Goal: Communication & Community: Answer question/provide support

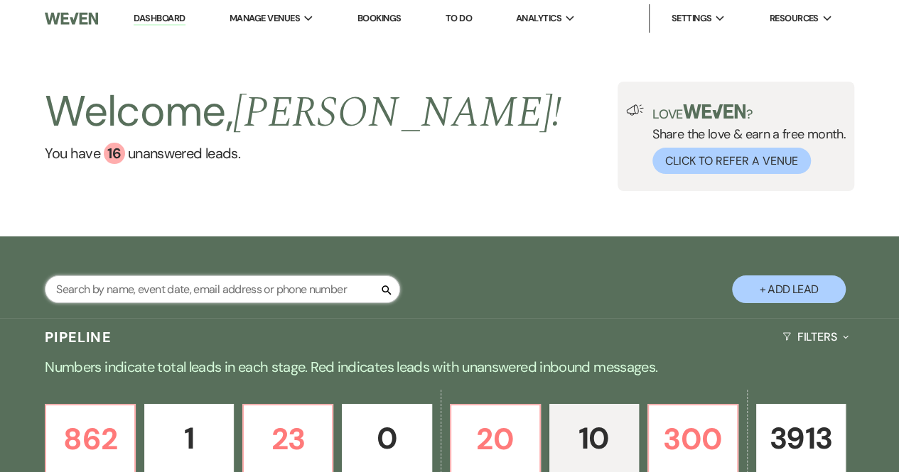
click at [156, 285] on input "text" at bounding box center [222, 290] width 355 height 28
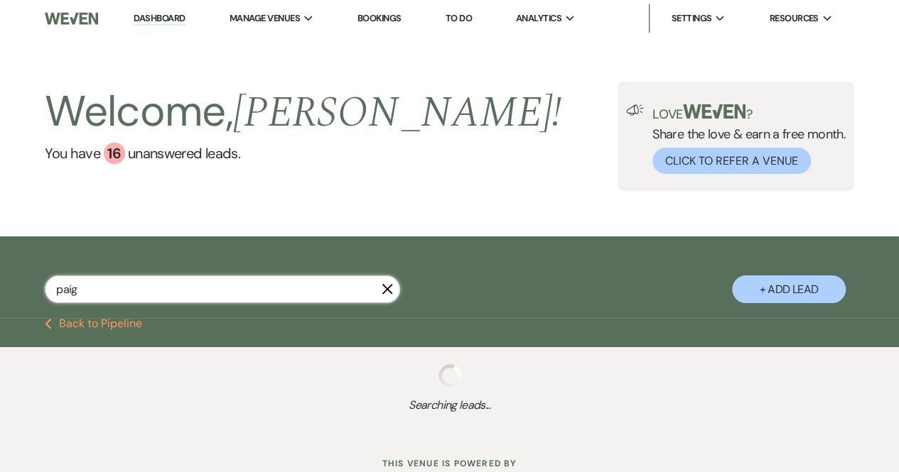
type input "[PERSON_NAME]"
select select "8"
select select "5"
select select "8"
select select "5"
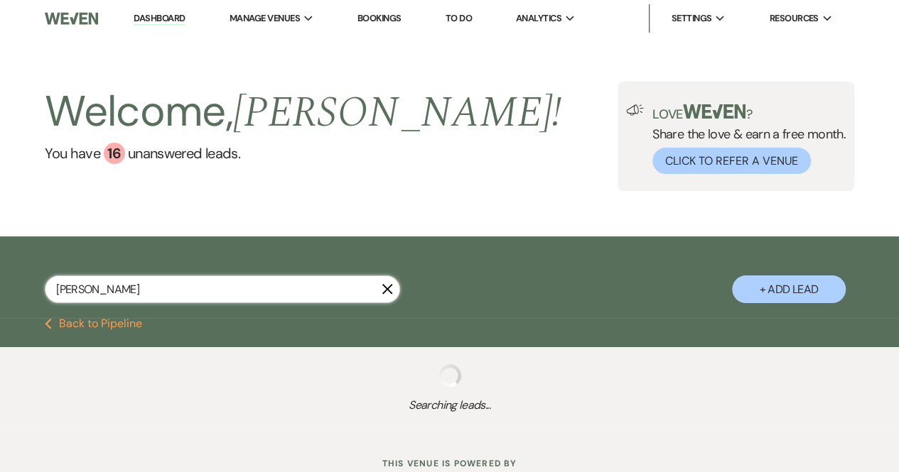
select select "8"
select select "5"
select select "8"
select select "1"
select select "8"
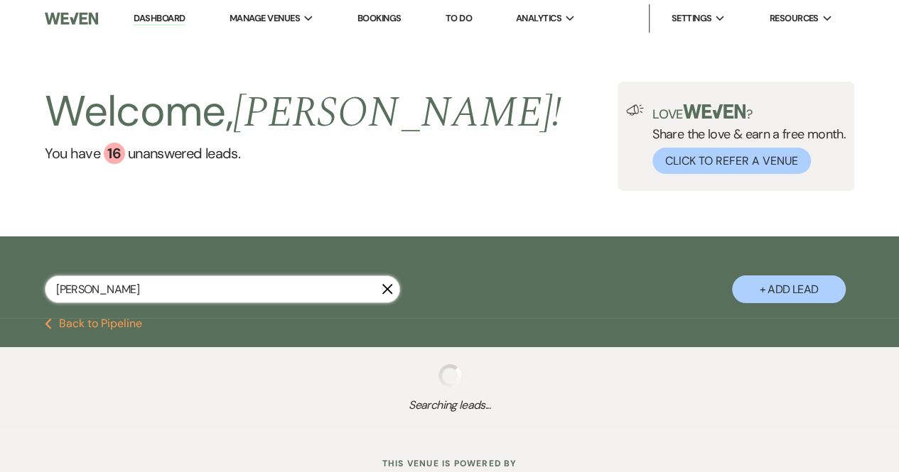
select select "5"
select select "8"
select select "5"
select select "8"
select select "5"
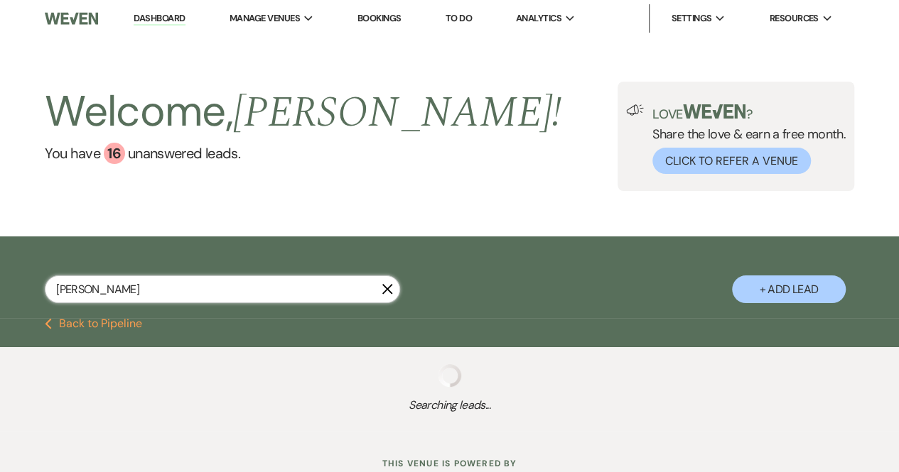
select select "8"
select select "5"
select select "8"
select select "5"
select select "8"
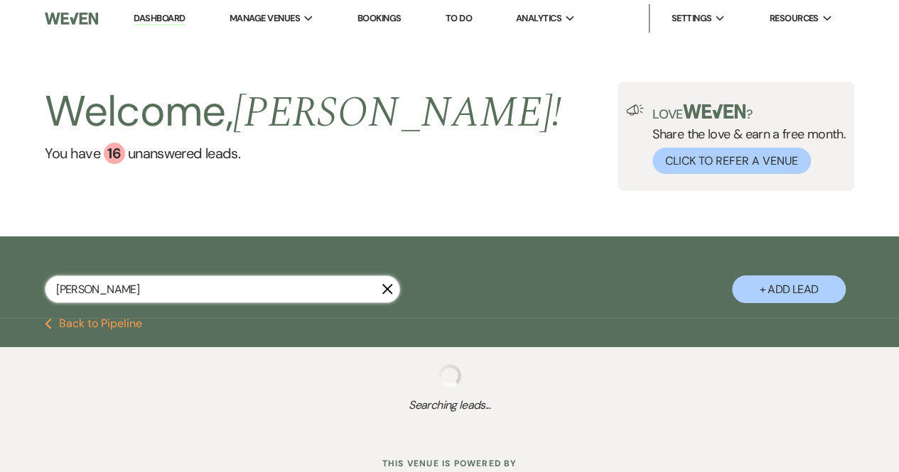
select select "5"
select select "8"
select select "6"
select select "8"
select select "5"
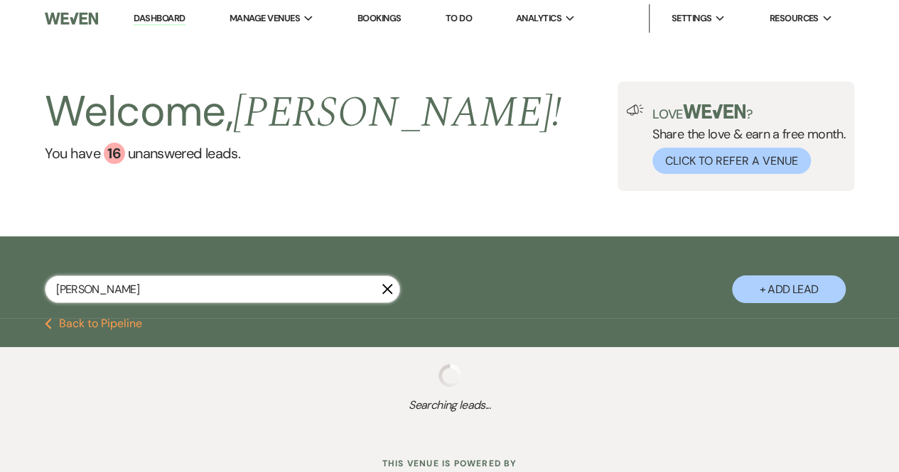
select select "8"
select select "5"
select select "8"
select select "5"
select select "8"
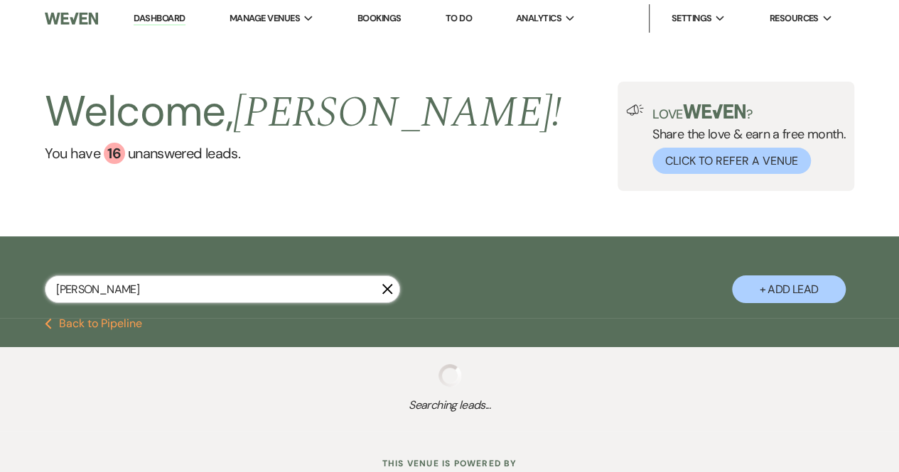
select select "5"
select select "8"
select select "5"
select select "8"
select select "5"
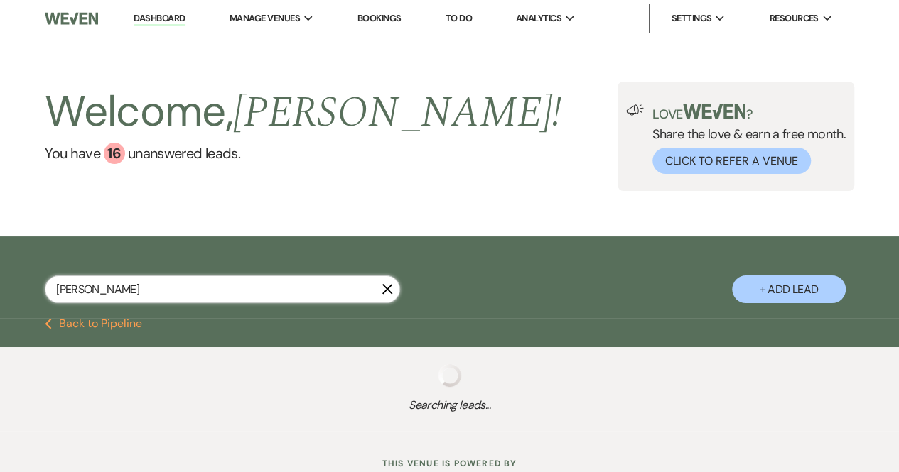
select select "8"
select select "5"
select select "8"
select select "5"
select select "8"
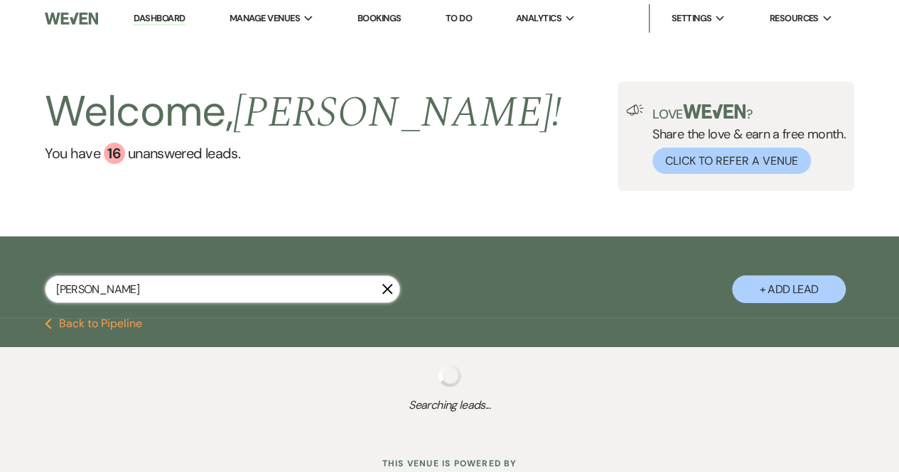
select select "5"
select select "8"
select select "5"
select select "8"
select select "6"
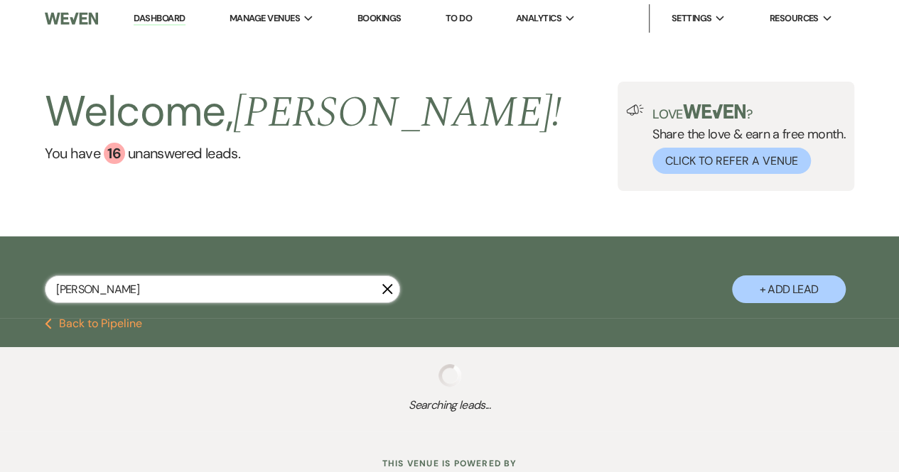
select select "8"
select select "5"
select select "8"
select select "5"
select select "8"
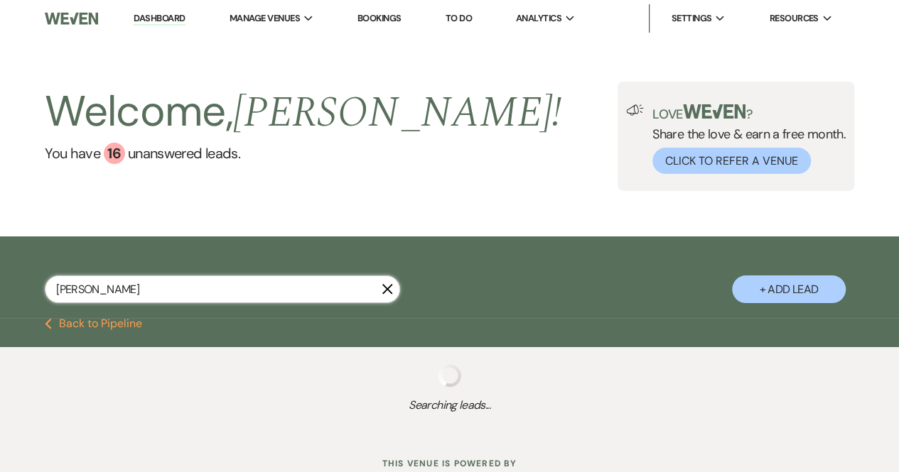
select select "5"
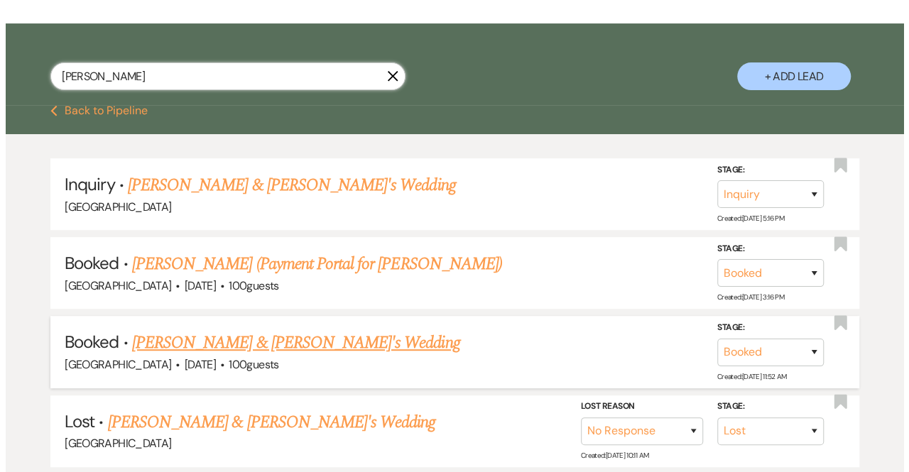
scroll to position [219, 0]
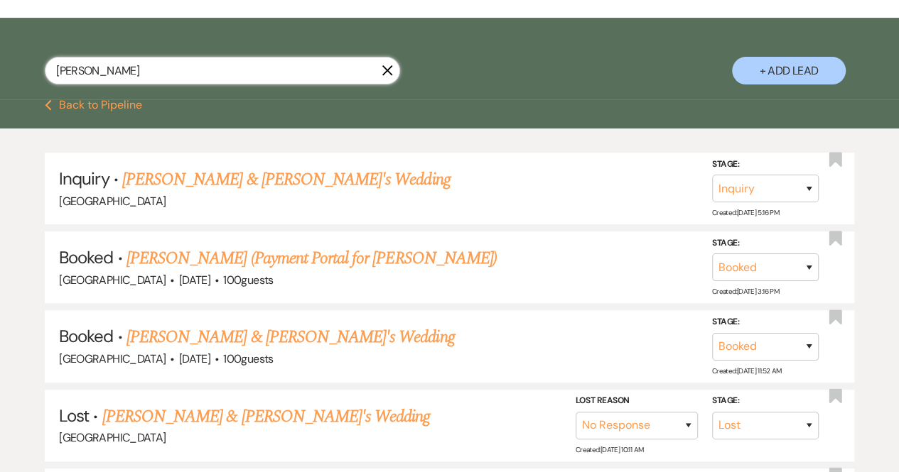
type input "paige"
click at [790, 70] on button "+ Add Lead" at bounding box center [789, 71] width 114 height 28
select select "541"
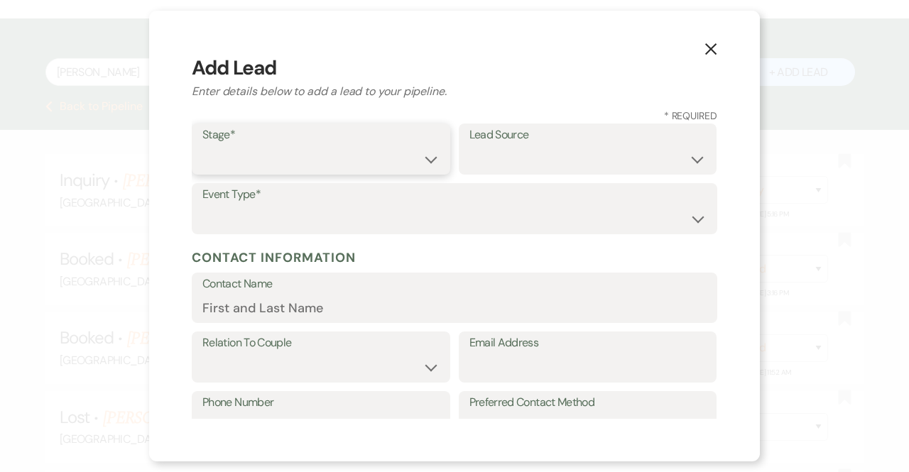
click at [296, 156] on select "Inquiry Follow Up Tour Requested Tour Confirmed Toured Proposal Sent Booked Lost" at bounding box center [320, 160] width 237 height 28
select select "1"
click at [202, 146] on select "Inquiry Follow Up Tour Requested Tour Confirmed Toured Proposal Sent Booked Lost" at bounding box center [320, 160] width 237 height 28
click at [482, 166] on select "Weven Venue Website Instagram Facebook Pinterest Google The Knot Wedding Wire H…" at bounding box center [588, 160] width 237 height 28
click at [470, 146] on select "Weven Venue Website Instagram Facebook Pinterest Google The Knot Wedding Wire H…" at bounding box center [588, 160] width 237 height 28
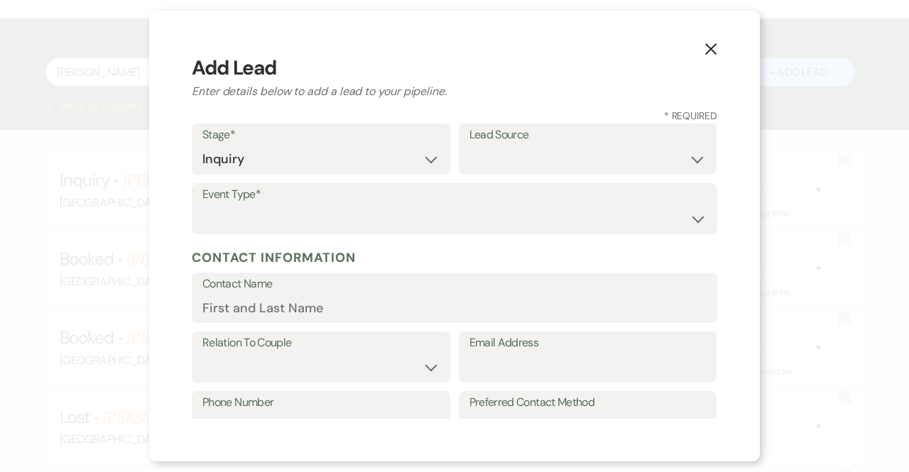
click at [258, 191] on label "Event Type*" at bounding box center [454, 195] width 504 height 21
click at [259, 201] on label "Event Type*" at bounding box center [454, 195] width 504 height 21
click at [259, 202] on label "Event Type*" at bounding box center [454, 195] width 504 height 21
click at [256, 219] on select "Wedding Anniversary Party Baby Shower Bachelorette / Bachelor Party Birthday Pa…" at bounding box center [454, 219] width 504 height 28
select select "1"
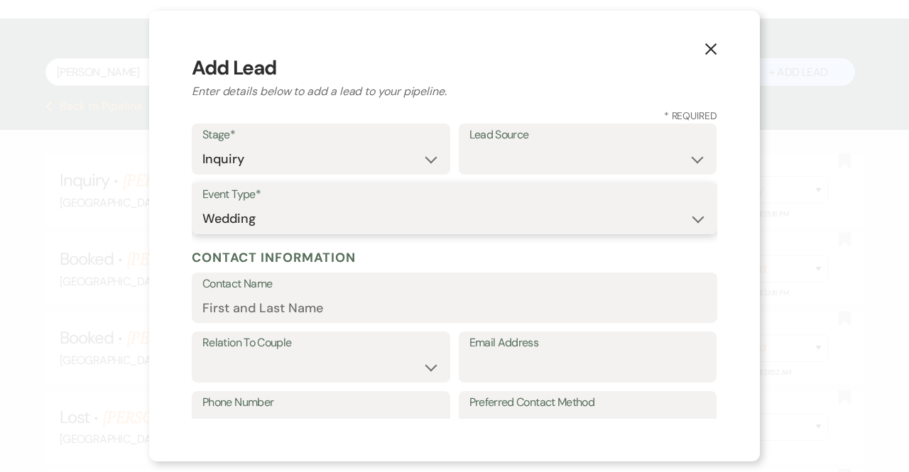
click at [202, 205] on select "Wedding Anniversary Party Baby Shower Bachelorette / Bachelor Party Birthday Pa…" at bounding box center [454, 219] width 504 height 28
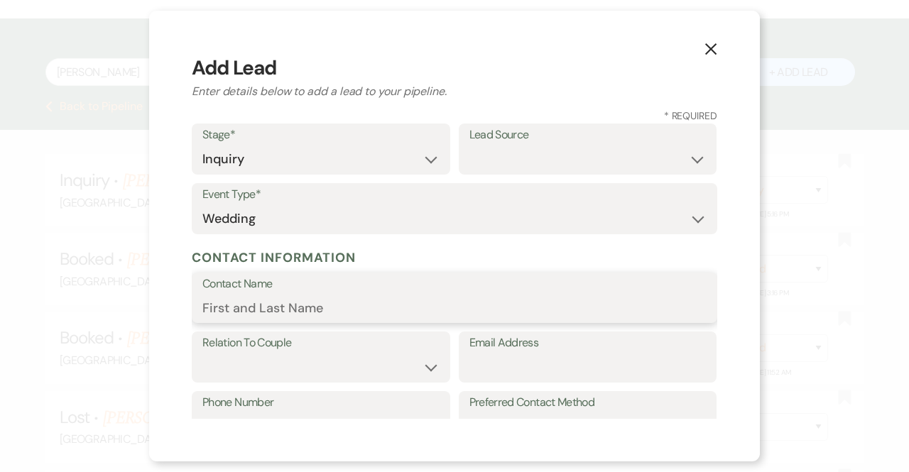
click at [229, 312] on input "Contact Name" at bounding box center [454, 308] width 504 height 28
type input "Pat Dorcy for Paige Reitterer Wedding"
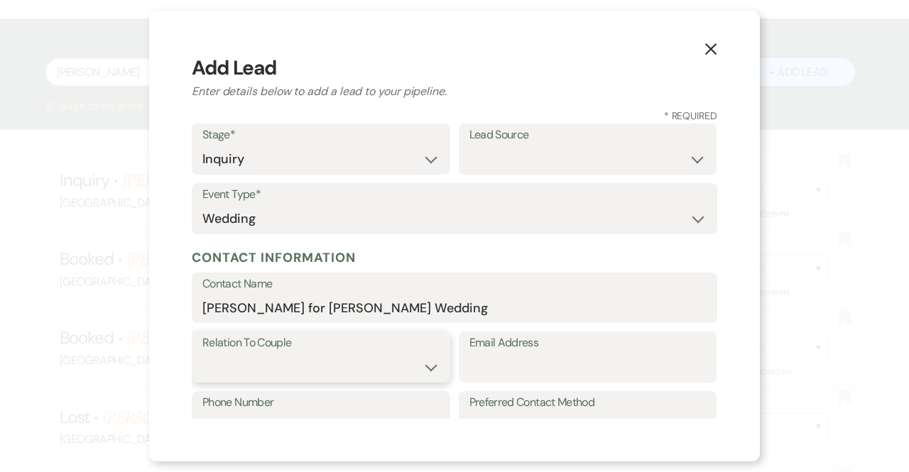
click at [335, 364] on select "Couple Planner Parent of Couple Family Member Friend Other" at bounding box center [320, 368] width 237 height 28
select select "4"
click at [202, 354] on select "Couple Planner Parent of Couple Family Member Friend Other" at bounding box center [320, 368] width 237 height 28
click at [269, 417] on input "Phone Number" at bounding box center [320, 427] width 237 height 28
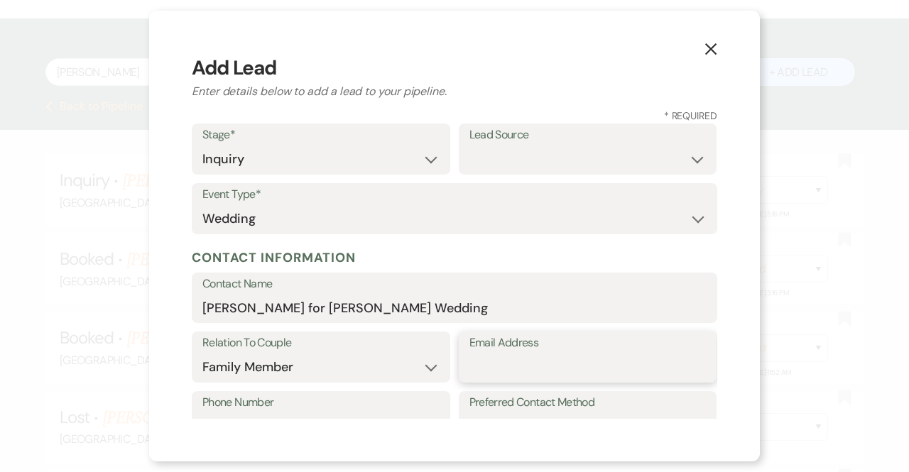
click at [508, 369] on input "Email Address" at bounding box center [588, 368] width 237 height 28
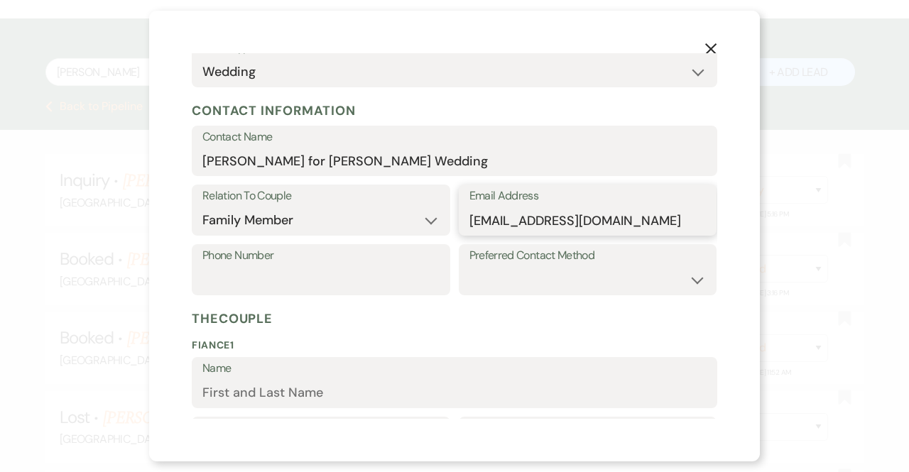
scroll to position [649, 0]
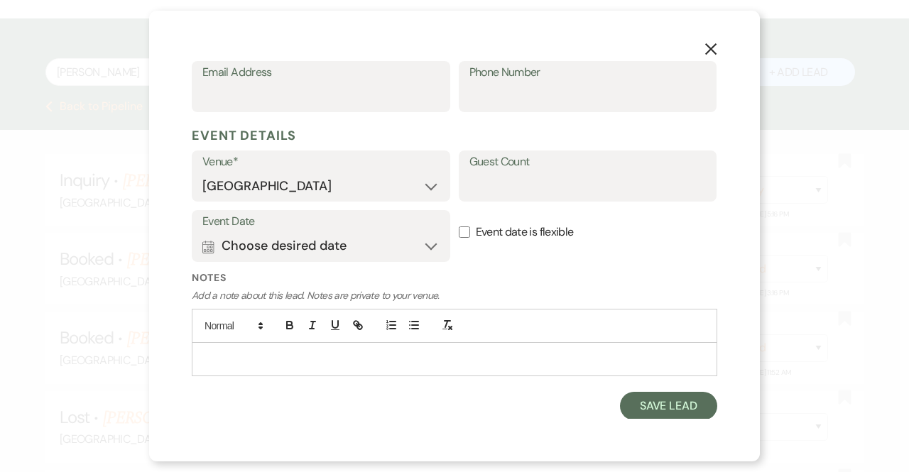
type input "patdorcy6@gmail.com"
click at [323, 244] on button "Calendar Choose desired date Expand" at bounding box center [320, 246] width 237 height 28
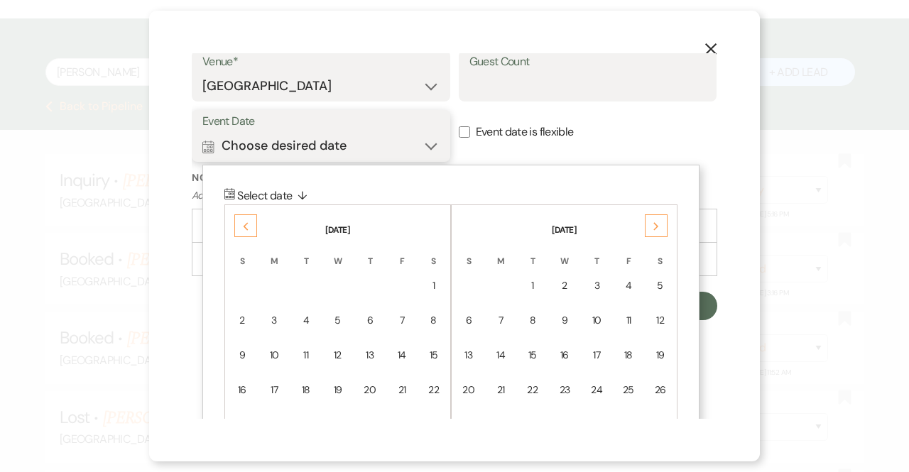
scroll to position [757, 0]
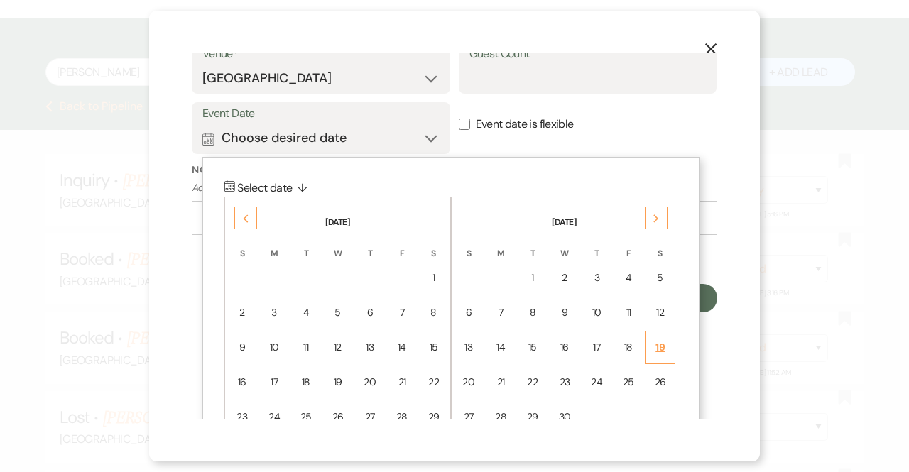
click at [664, 349] on div "19" at bounding box center [660, 347] width 12 height 15
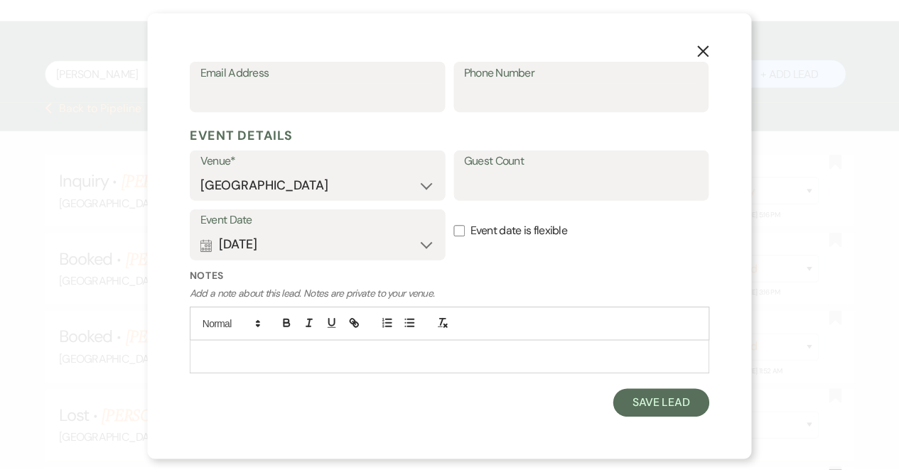
scroll to position [649, 0]
click at [647, 404] on button "Save Lead" at bounding box center [668, 406] width 97 height 28
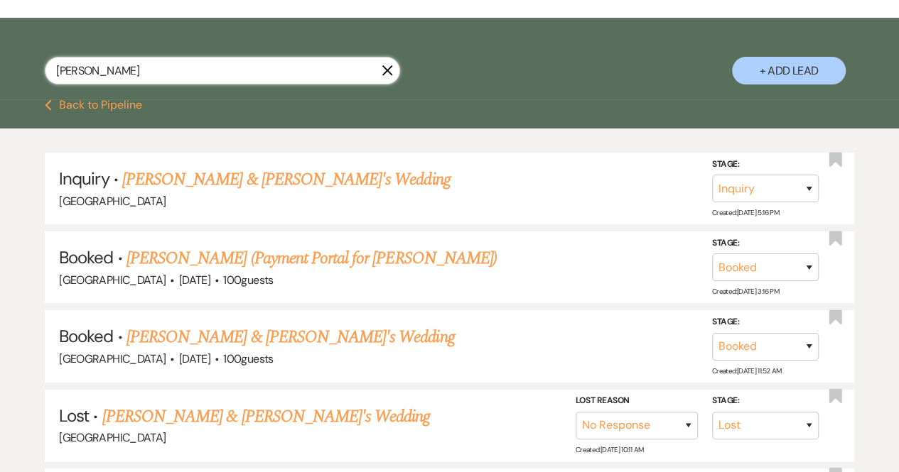
drag, startPoint x: 94, startPoint y: 72, endPoint x: 0, endPoint y: 68, distance: 93.9
click at [0, 68] on div "paige X + Add Lead" at bounding box center [449, 61] width 899 height 72
type input "pat"
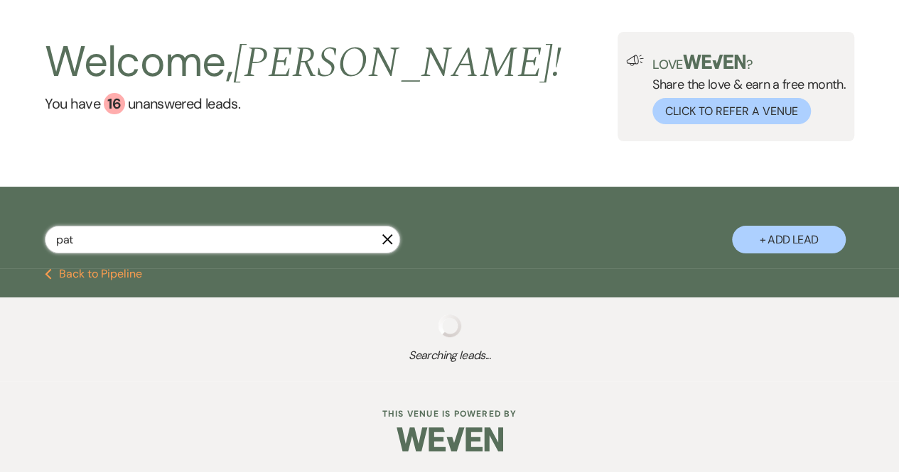
select select "8"
select select "6"
select select "8"
select select "5"
select select "8"
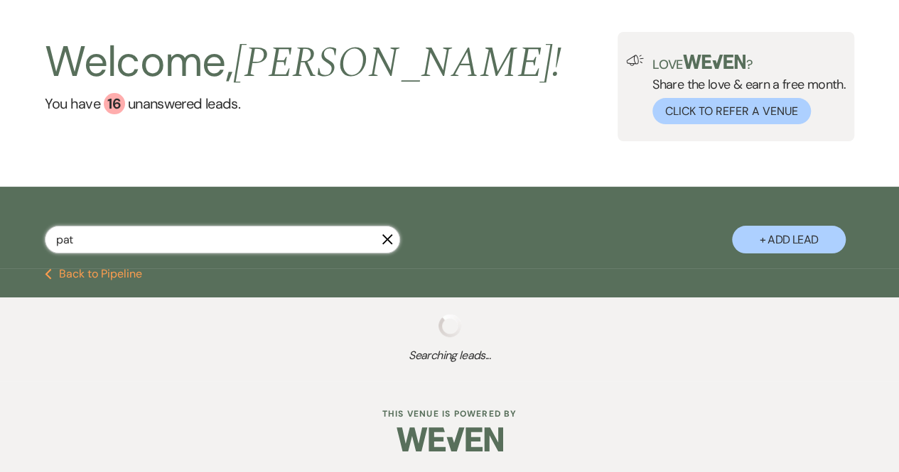
select select "5"
select select "8"
select select "5"
select select "8"
select select "5"
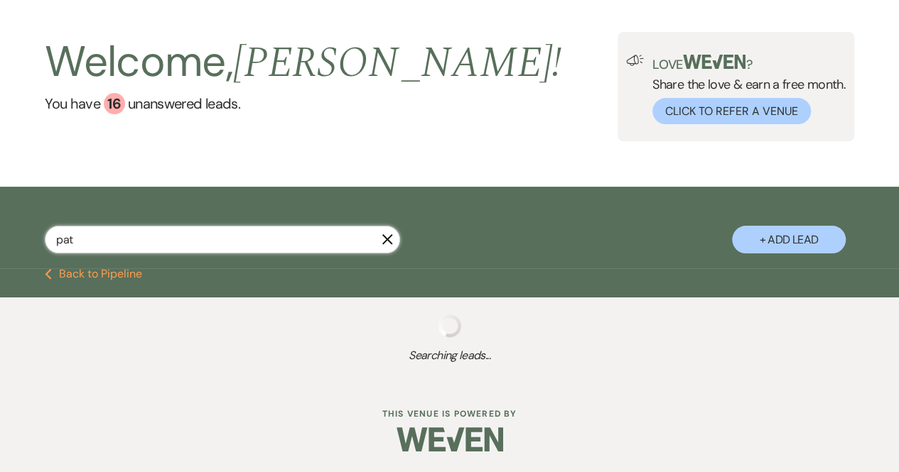
select select "8"
select select "5"
select select "8"
select select "5"
select select "8"
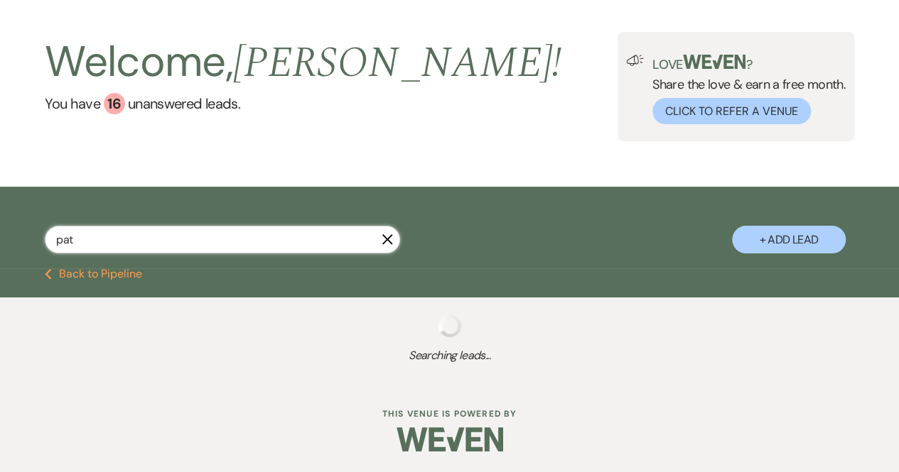
select select "5"
select select "8"
select select "5"
select select "8"
select select "5"
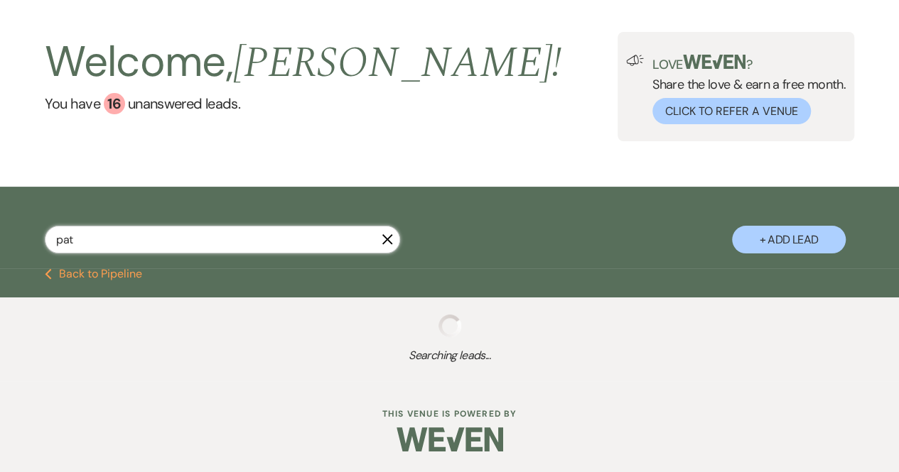
select select "8"
select select "5"
select select "8"
select select "5"
select select "8"
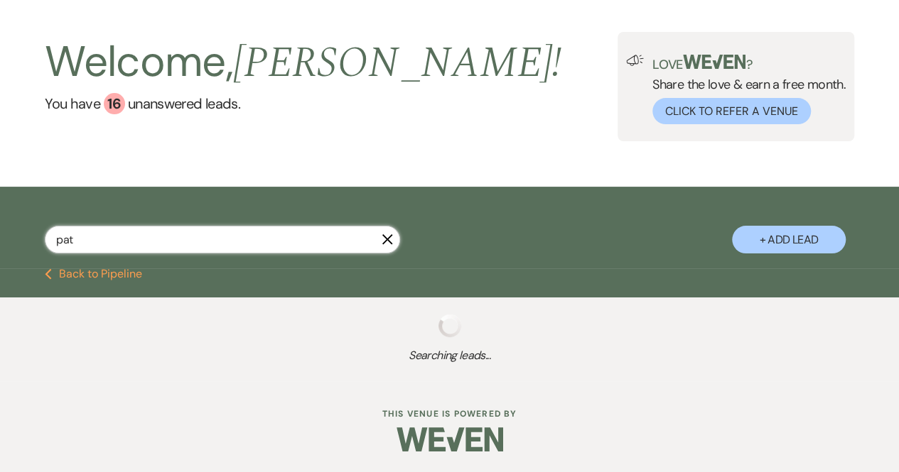
select select "5"
select select "8"
select select "5"
select select "8"
select select "5"
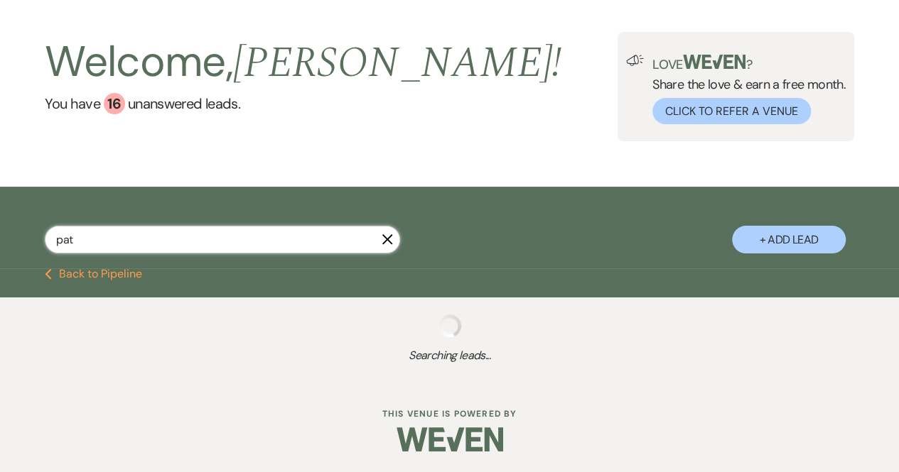
select select "8"
select select "5"
select select "8"
select select "5"
select select "8"
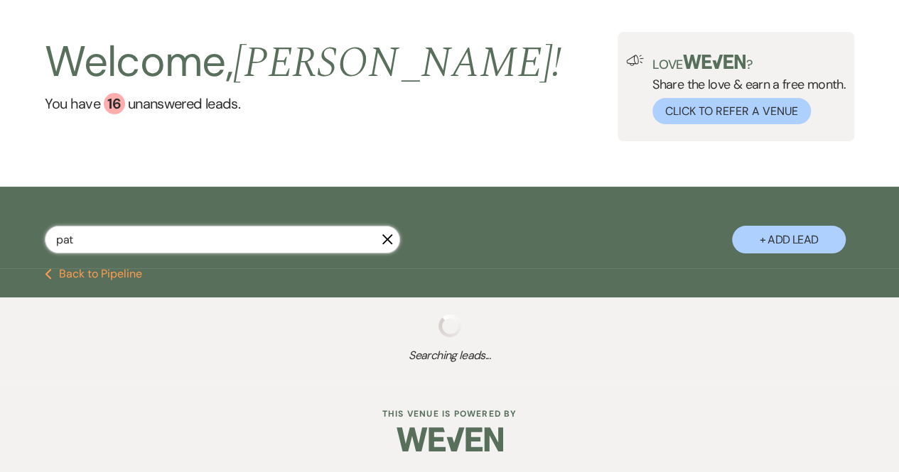
select select "4"
select select "8"
select select "5"
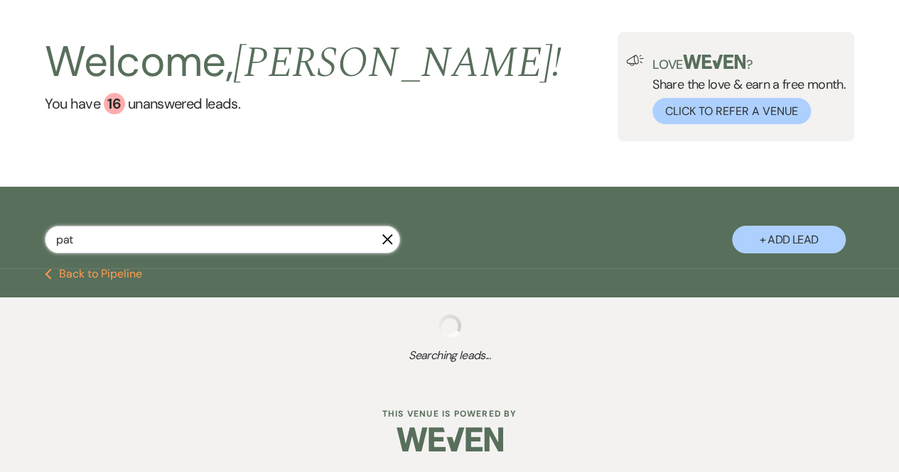
select select "8"
select select "5"
select select "8"
select select "6"
select select "8"
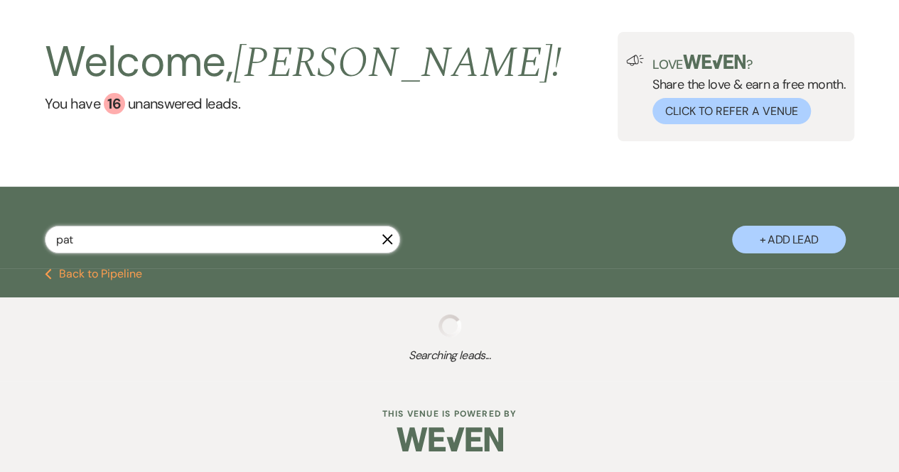
select select "8"
select select "5"
select select "8"
select select "5"
select select "8"
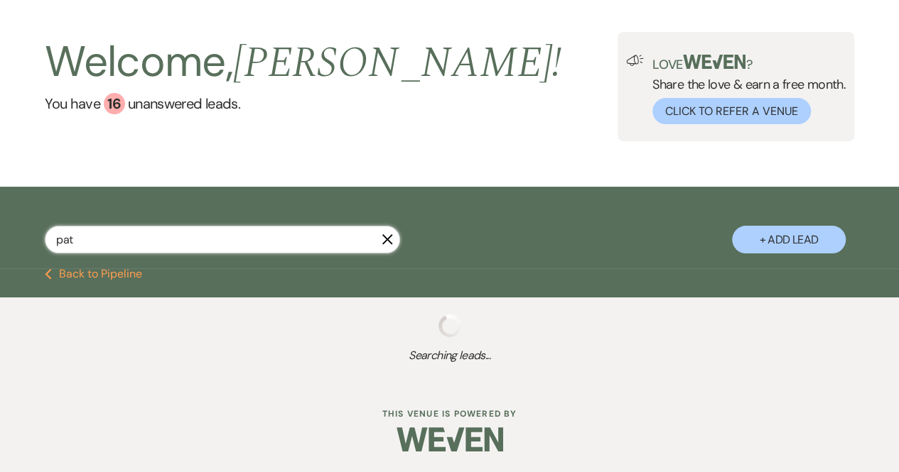
select select "6"
select select "8"
select select "5"
select select "8"
select select "1"
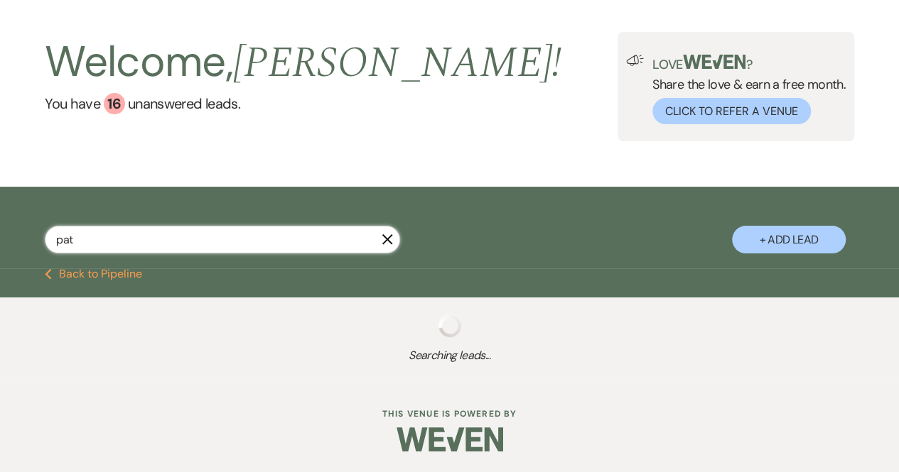
select select "8"
select select "5"
select select "8"
select select "5"
select select "8"
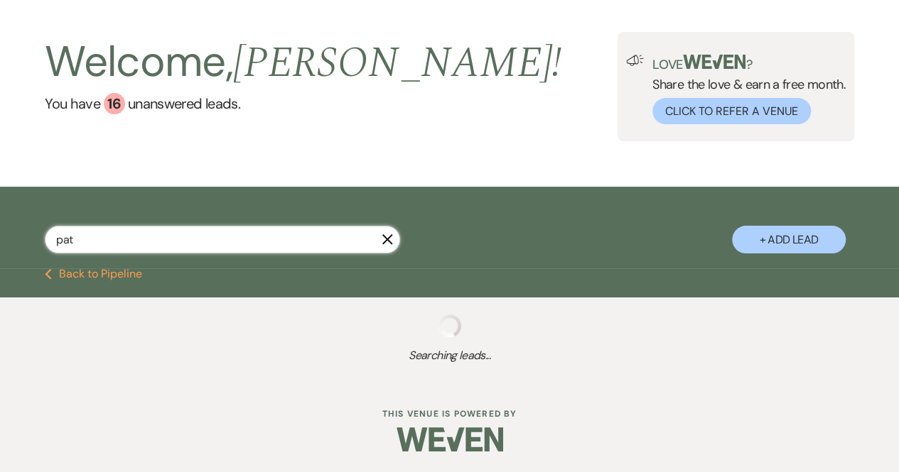
select select "5"
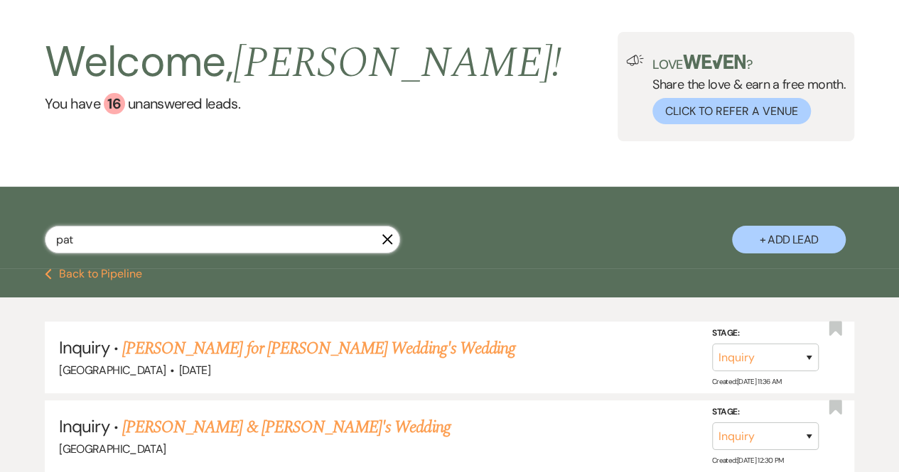
scroll to position [219, 0]
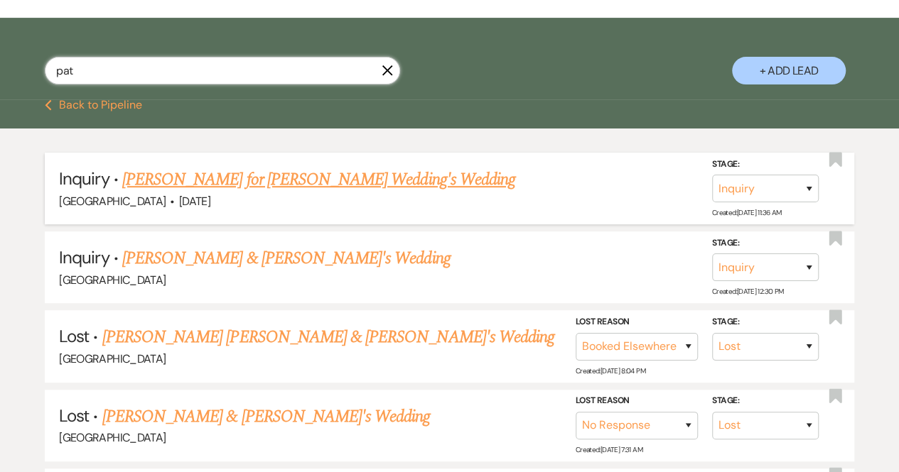
type input "pat"
click at [232, 178] on link "[PERSON_NAME] for [PERSON_NAME] Wedding's Wedding" at bounding box center [318, 180] width 393 height 26
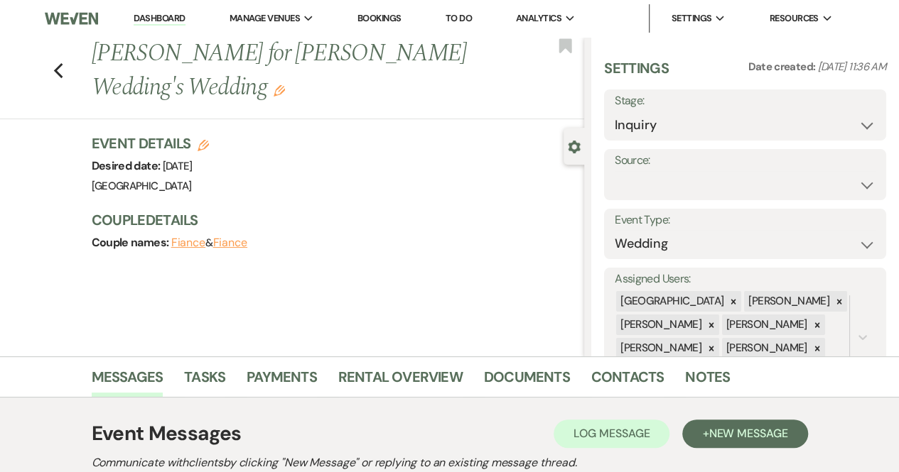
scroll to position [256, 0]
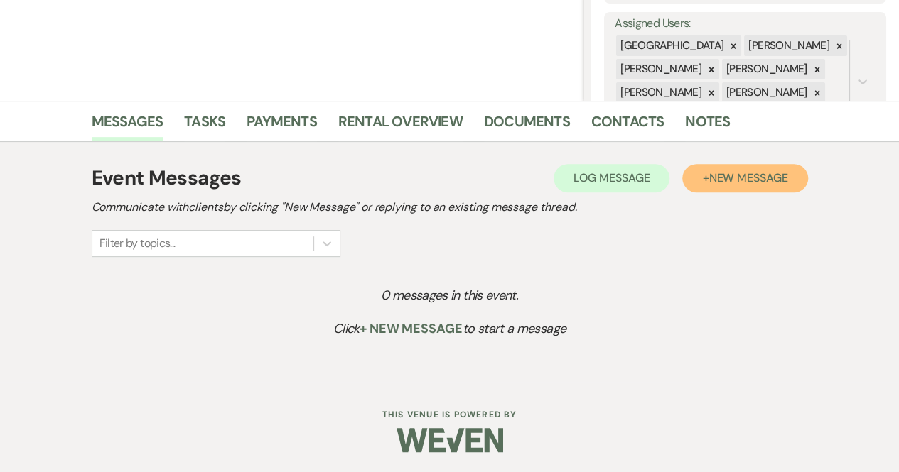
click at [710, 174] on span "New Message" at bounding box center [747, 178] width 79 height 15
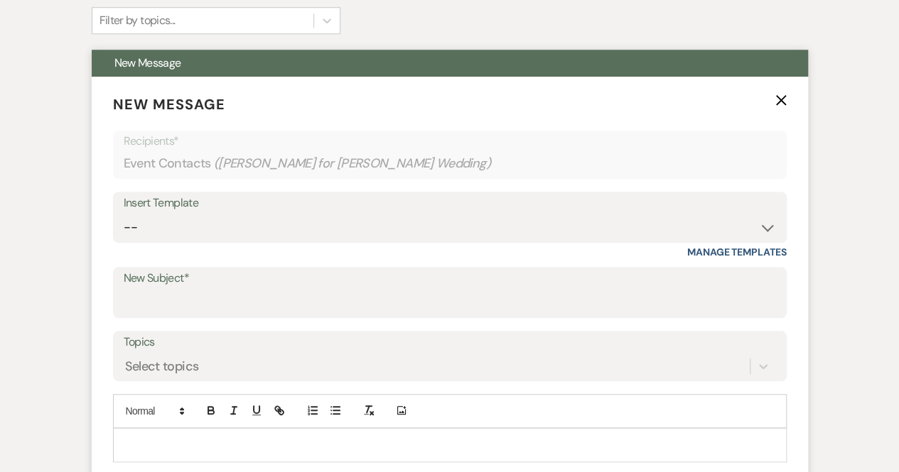
scroll to position [482, 0]
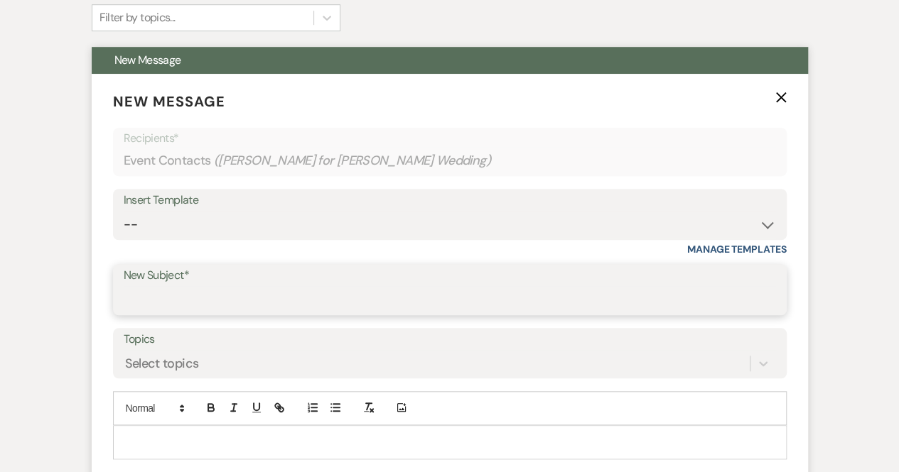
click at [169, 304] on input "New Subject*" at bounding box center [450, 300] width 652 height 28
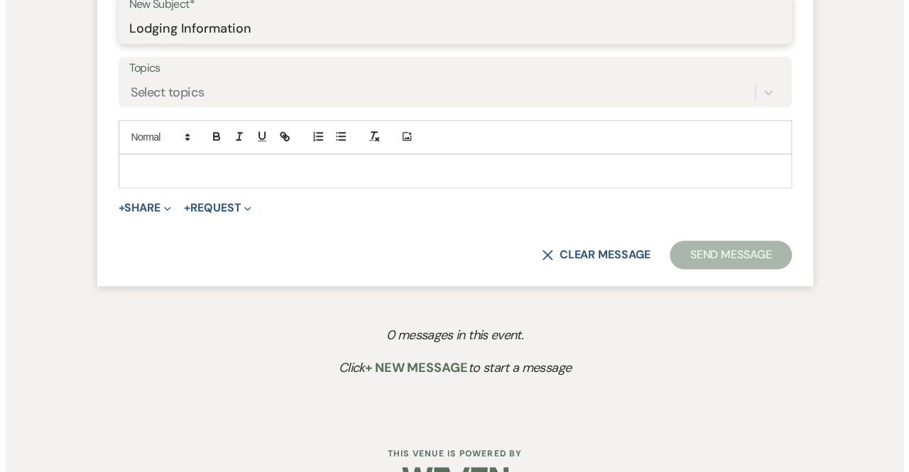
scroll to position [792, 0]
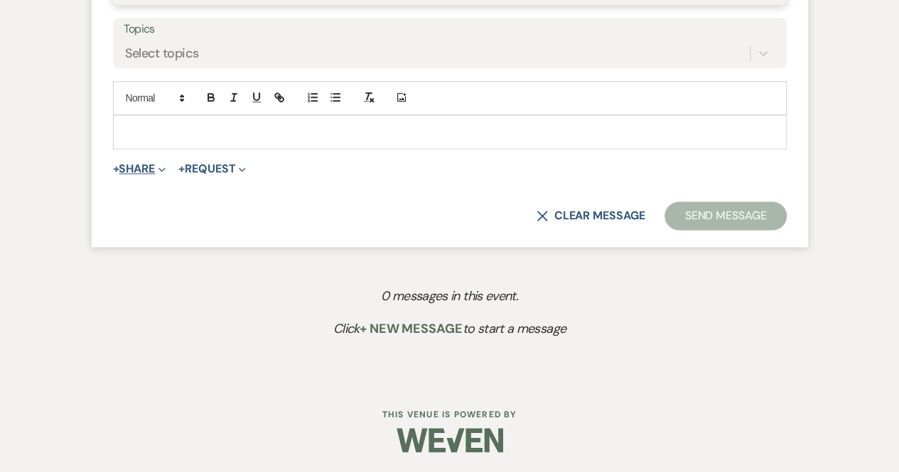
type input "Lodging Information"
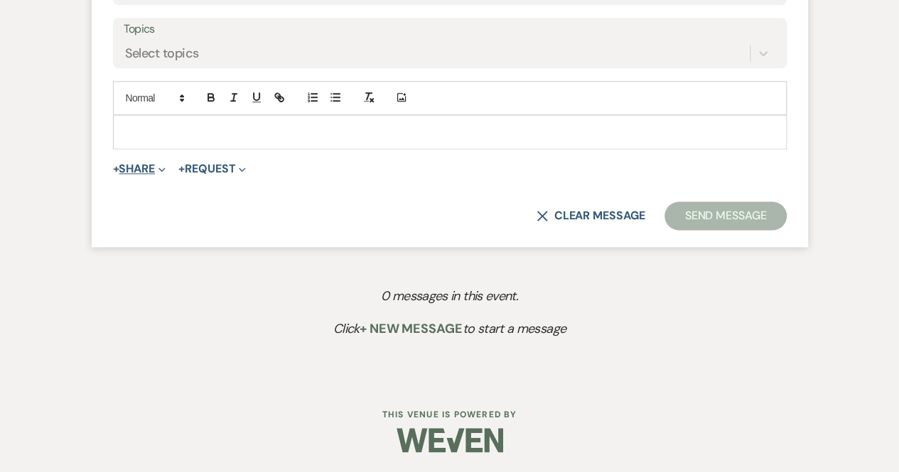
click at [161, 168] on icon "Expand" at bounding box center [161, 169] width 7 height 7
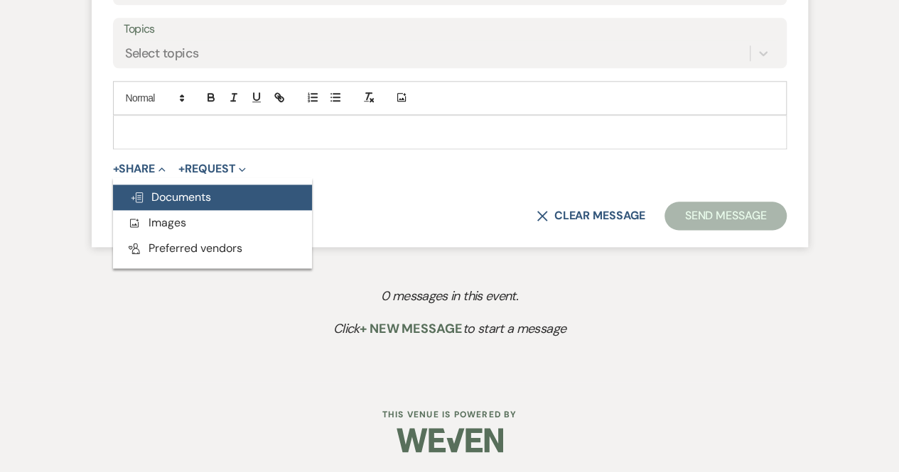
click at [168, 190] on span "Doc Upload Documents" at bounding box center [170, 197] width 81 height 15
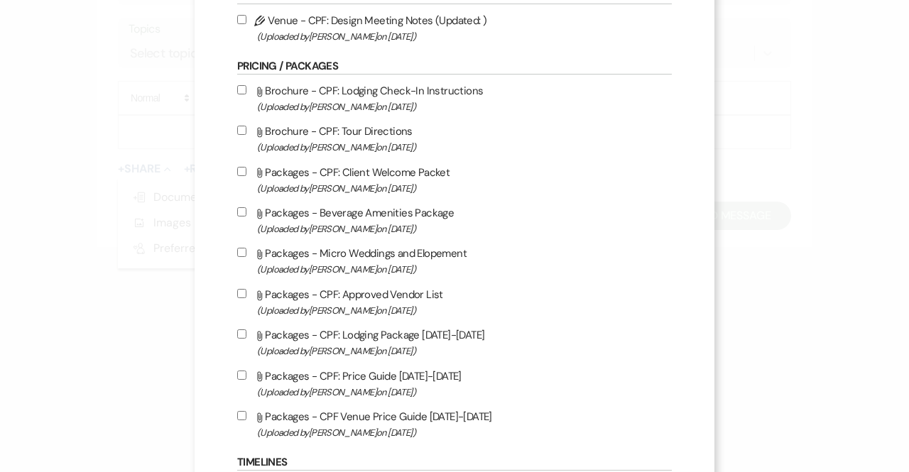
scroll to position [1410, 0]
click at [242, 333] on input "Attach File Packages - CPF: Lodging Package 2025-2026 (Uploaded by Brooke Robin…" at bounding box center [241, 332] width 9 height 9
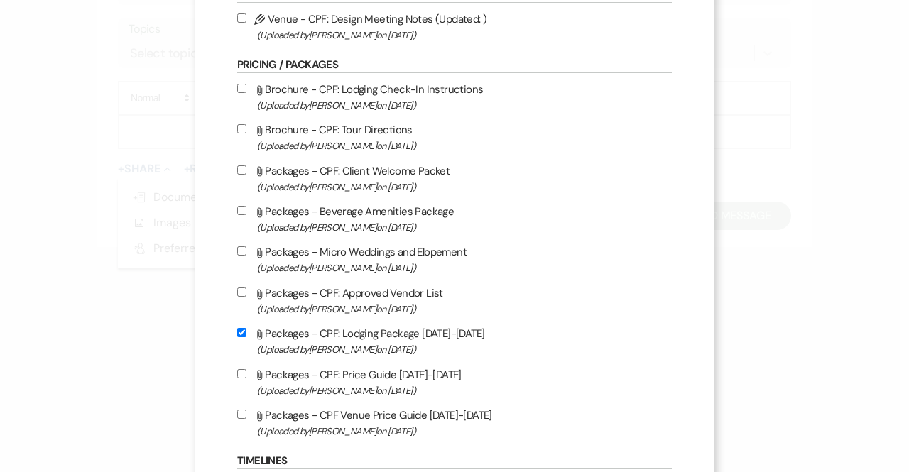
checkbox input "true"
click at [239, 291] on input "Attach File Packages - CPF: Approved Vendor List (Uploaded by Brooke Robinson o…" at bounding box center [241, 292] width 9 height 9
checkbox input "true"
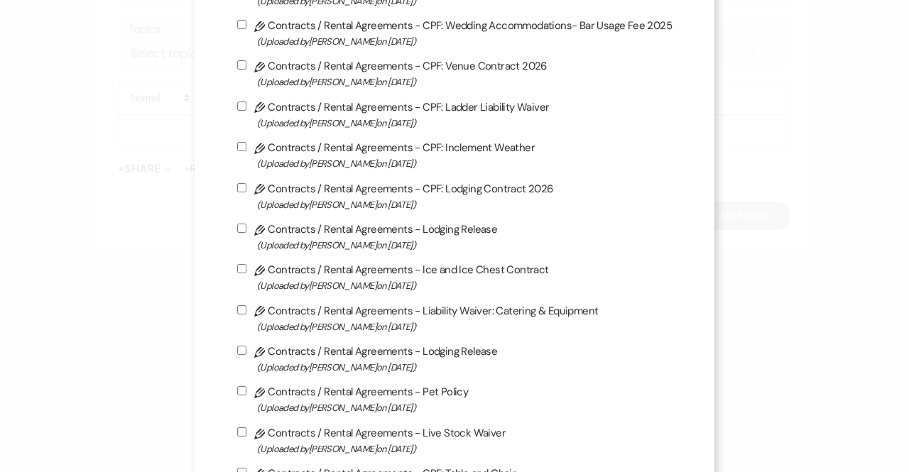
scroll to position [244, 0]
click at [241, 187] on input "Pencil Contracts / Rental Agreements - CPF: Lodging Contract 2026 (Uploaded by …" at bounding box center [241, 187] width 9 height 9
checkbox input "true"
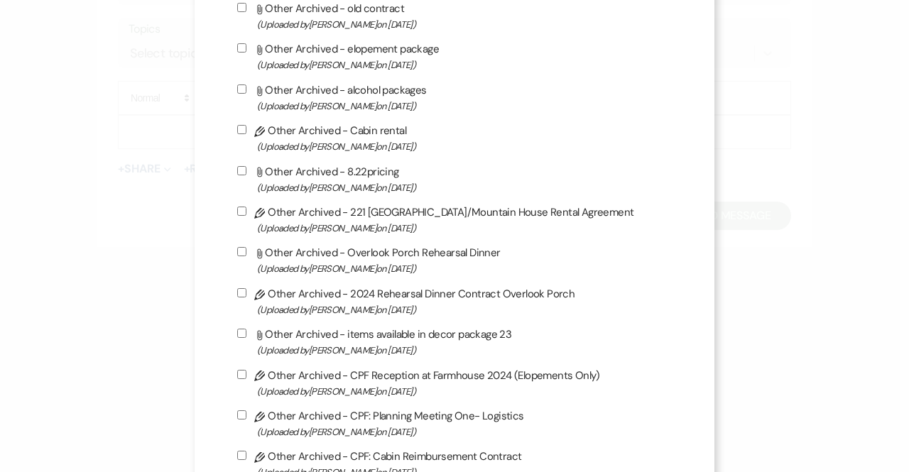
scroll to position [3956, 0]
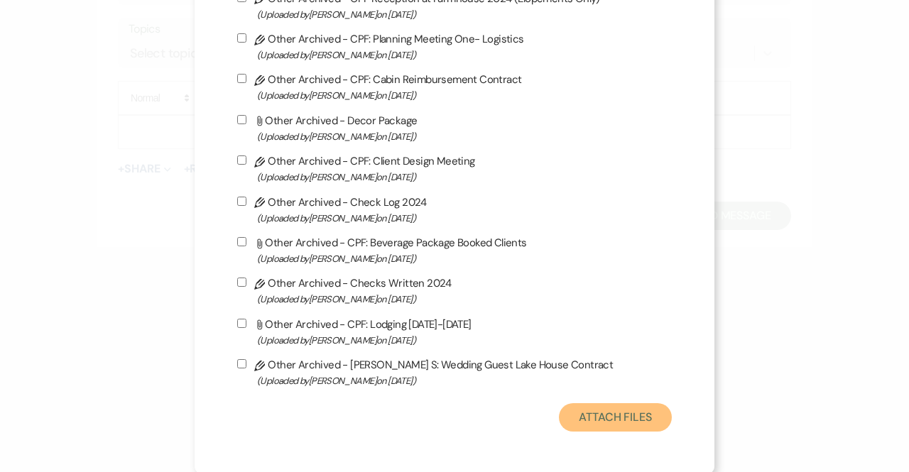
click at [587, 418] on button "Attach Files" at bounding box center [615, 418] width 113 height 28
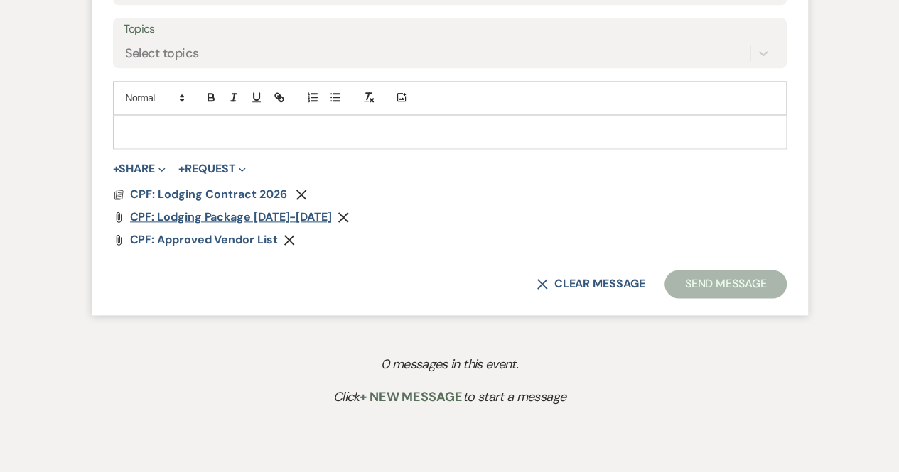
click at [254, 212] on span "CPF: Lodging Package 2025-2026" at bounding box center [231, 217] width 202 height 15
click at [158, 168] on button "+ Share Expand" at bounding box center [139, 168] width 53 height 11
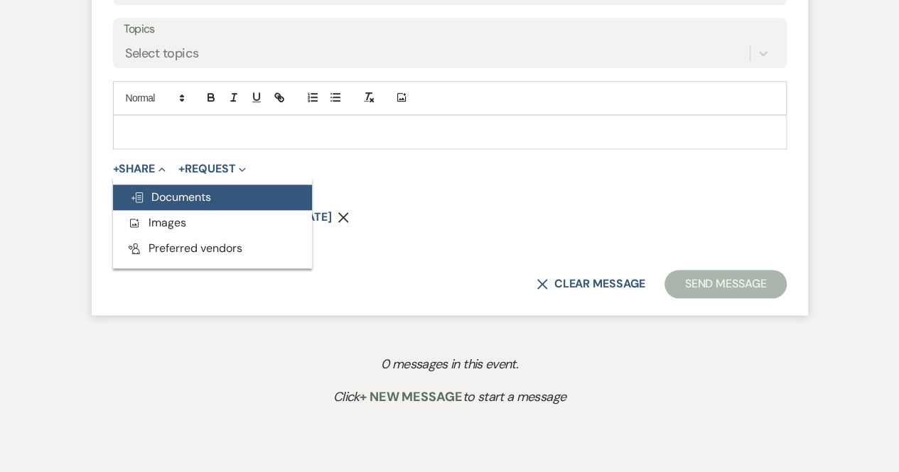
click at [168, 193] on span "Doc Upload Documents" at bounding box center [170, 197] width 81 height 15
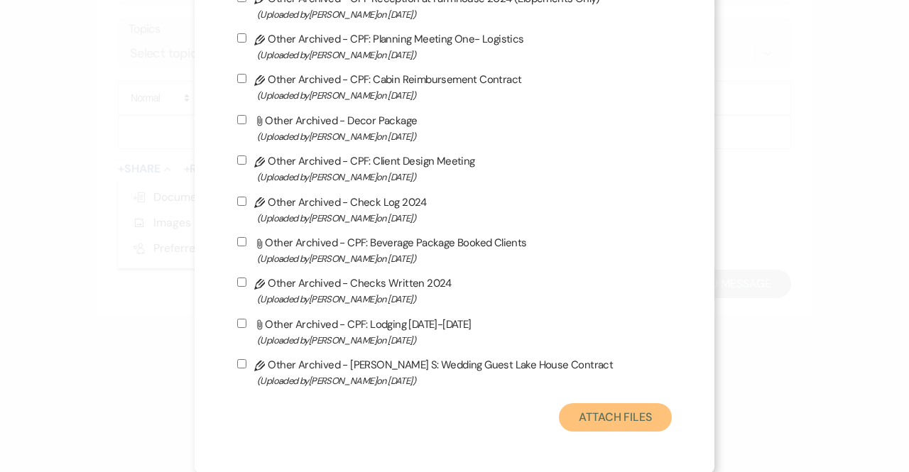
click at [596, 411] on button "Attach Files" at bounding box center [615, 418] width 113 height 28
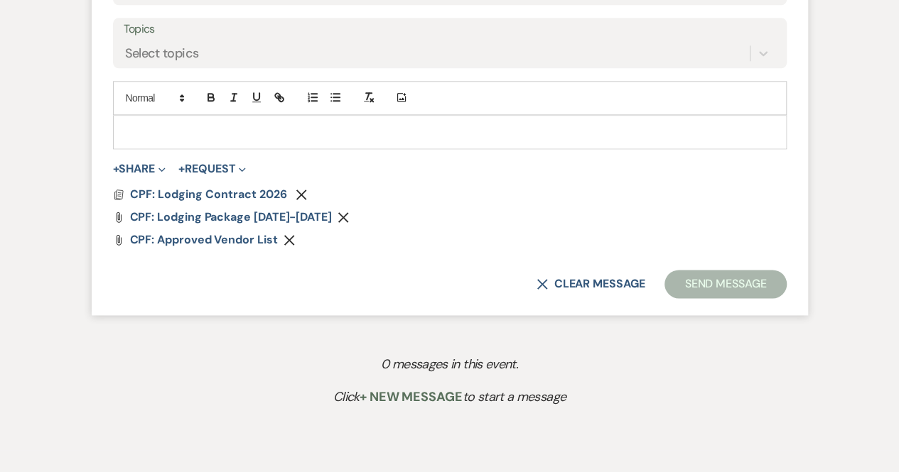
click at [178, 119] on div at bounding box center [450, 132] width 672 height 33
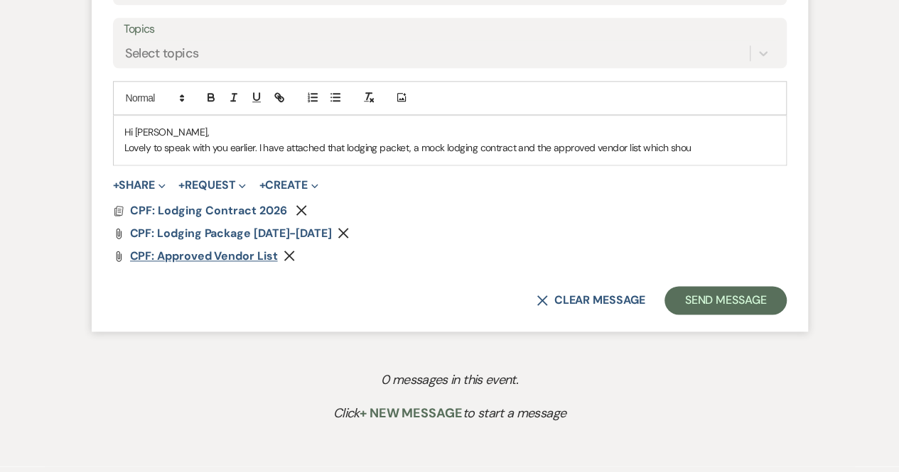
click at [205, 257] on span "CPF: Approved Vendor List" at bounding box center [204, 256] width 148 height 15
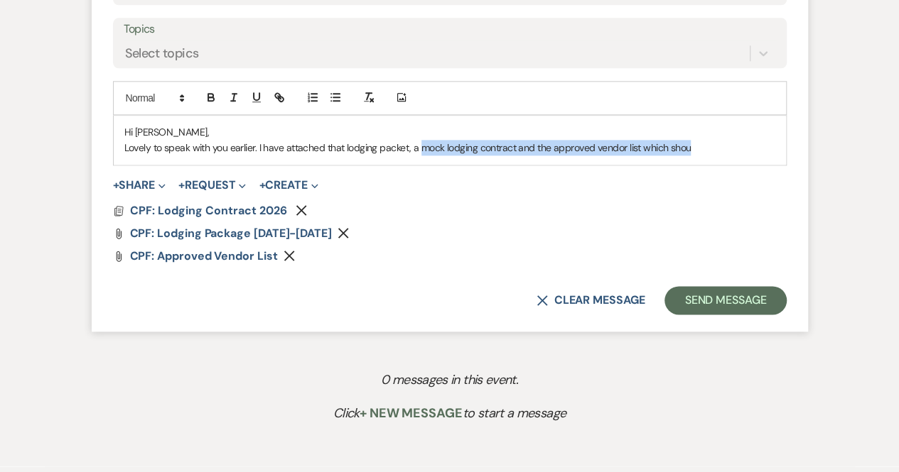
drag, startPoint x: 712, startPoint y: 141, endPoint x: 418, endPoint y: 156, distance: 293.8
click at [418, 156] on div "Hi Pat, Lovely to speak with you earlier. I have attached that lodging packet, …" at bounding box center [450, 140] width 672 height 49
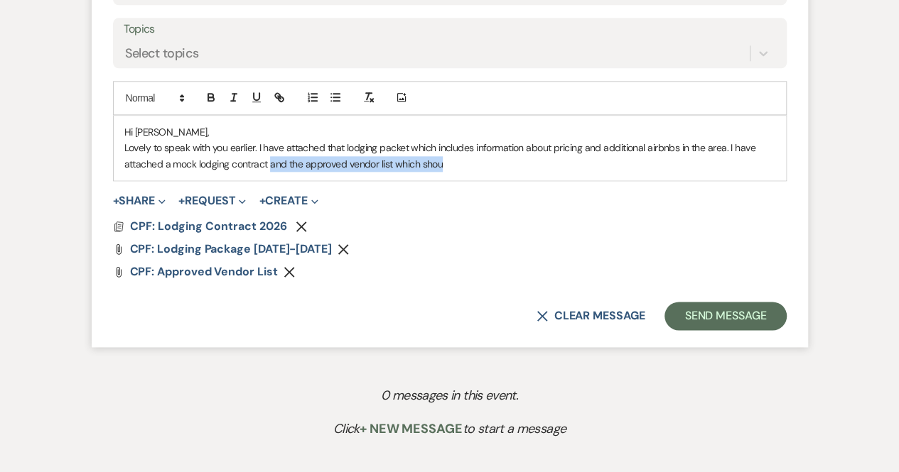
drag, startPoint x: 475, startPoint y: 163, endPoint x: 271, endPoint y: 168, distance: 203.2
click at [271, 168] on p "Lovely to speak with you earlier. I have attached that lodging packet which inc…" at bounding box center [449, 156] width 651 height 32
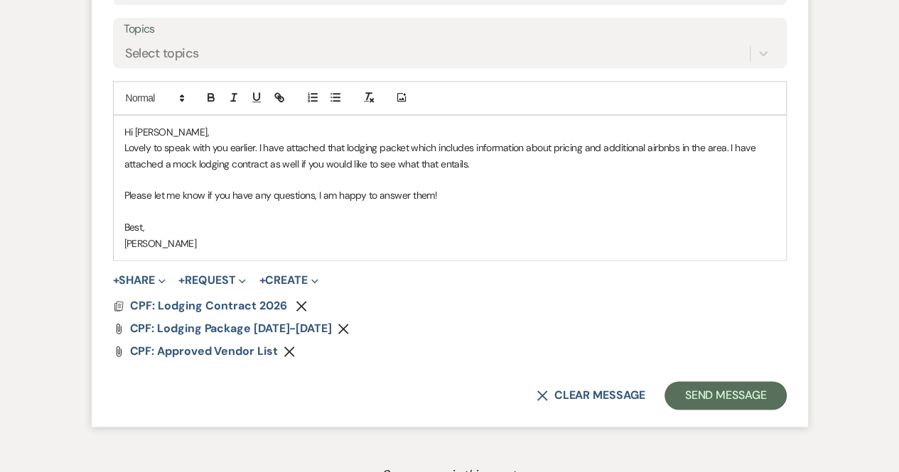
click at [283, 352] on icon "Remove" at bounding box center [288, 351] width 11 height 11
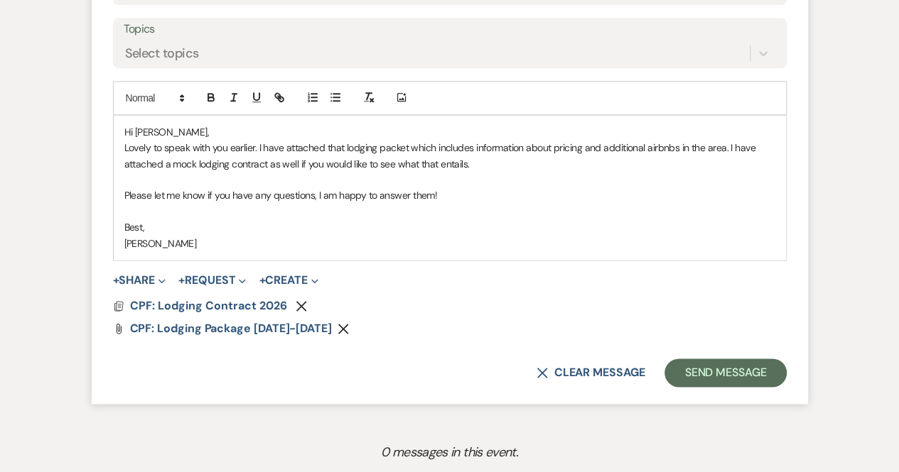
click at [649, 148] on p "Lovely to speak with you earlier. I have attached that lodging packet which inc…" at bounding box center [449, 156] width 651 height 32
click at [676, 367] on button "Send Message" at bounding box center [724, 373] width 121 height 28
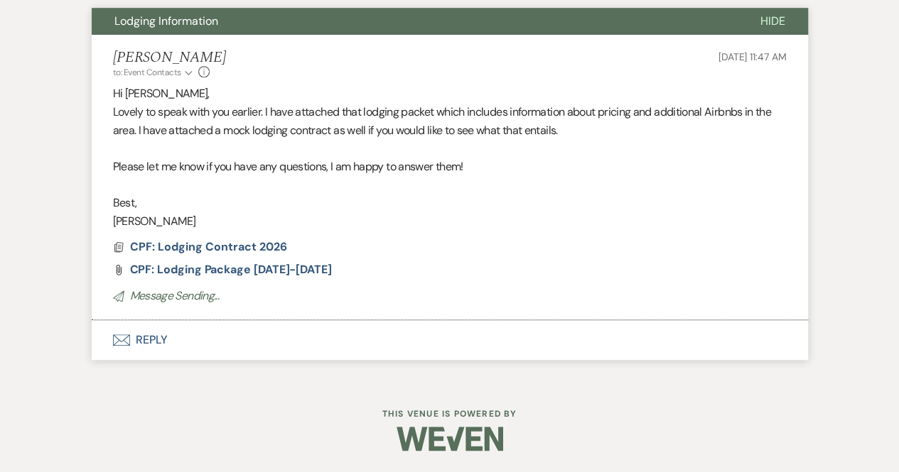
scroll to position [264, 0]
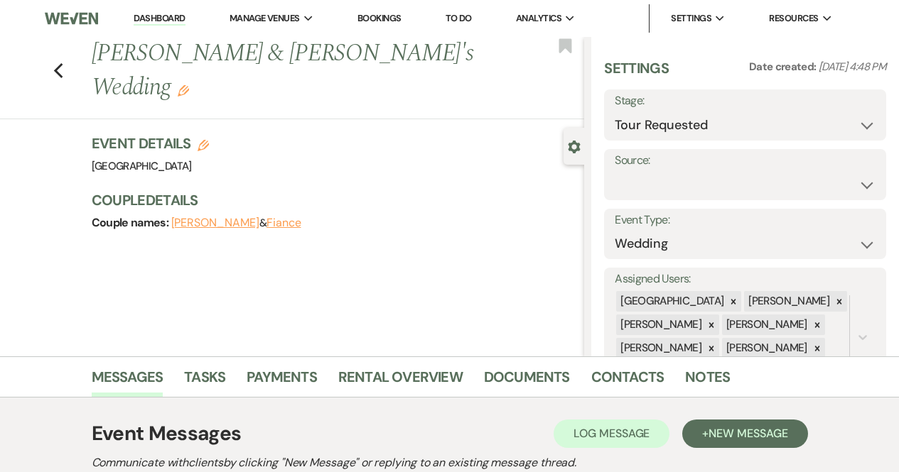
select select "2"
click at [70, 15] on img at bounding box center [71, 19] width 53 height 30
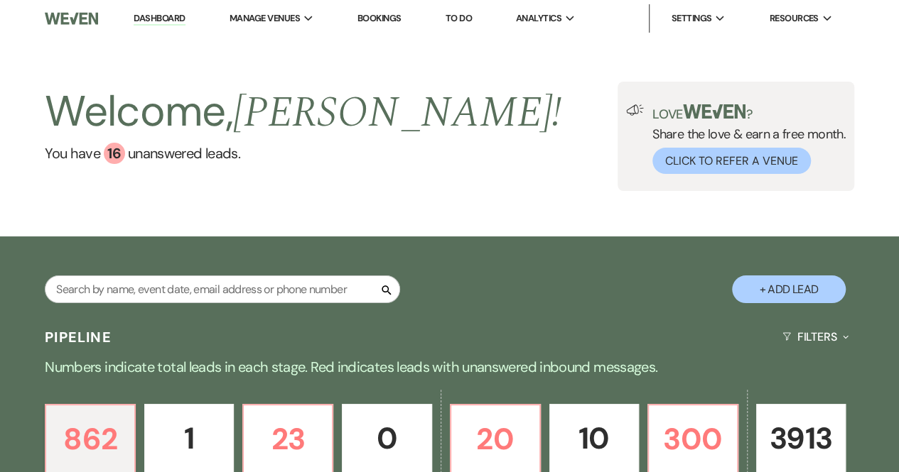
click at [141, 289] on input "text" at bounding box center [222, 290] width 355 height 28
type input "[PERSON_NAME]"
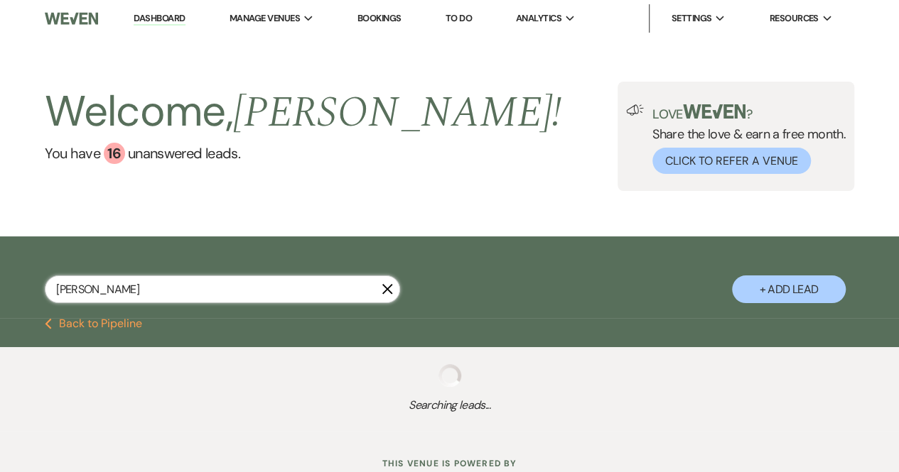
select select "8"
select select "5"
select select "8"
select select "5"
select select "8"
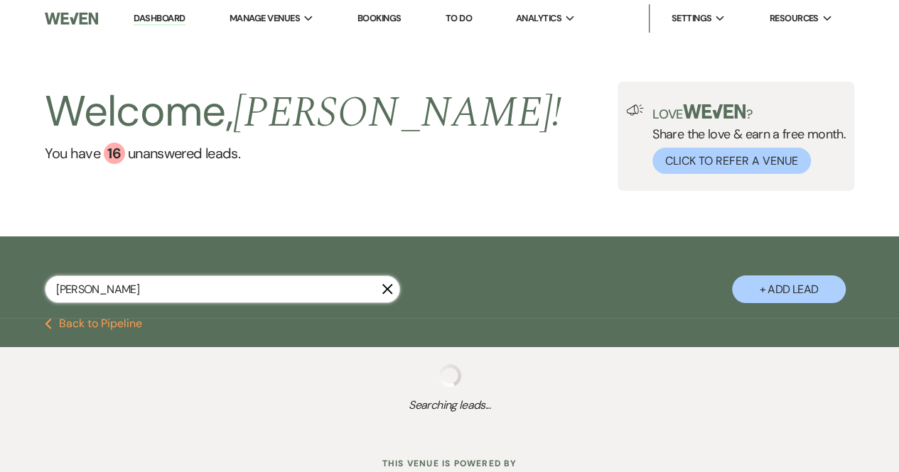
select select "5"
select select "8"
select select "5"
select select "8"
select select "5"
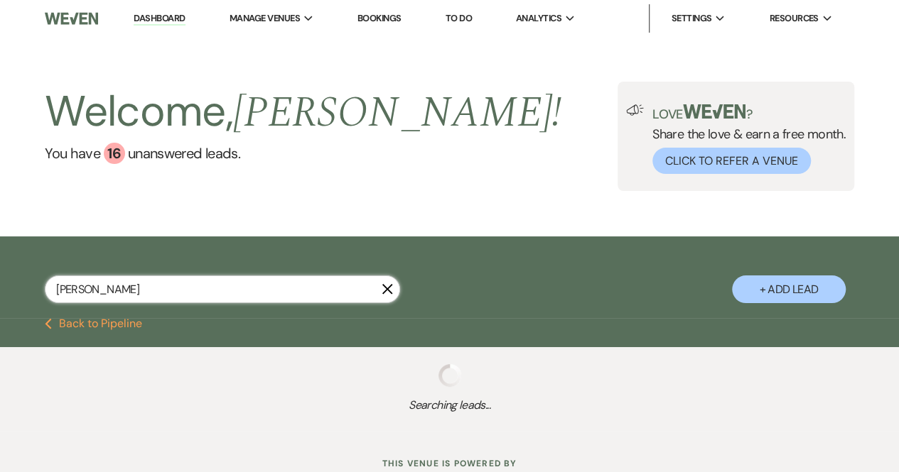
select select "8"
select select "5"
select select "8"
select select "5"
select select "8"
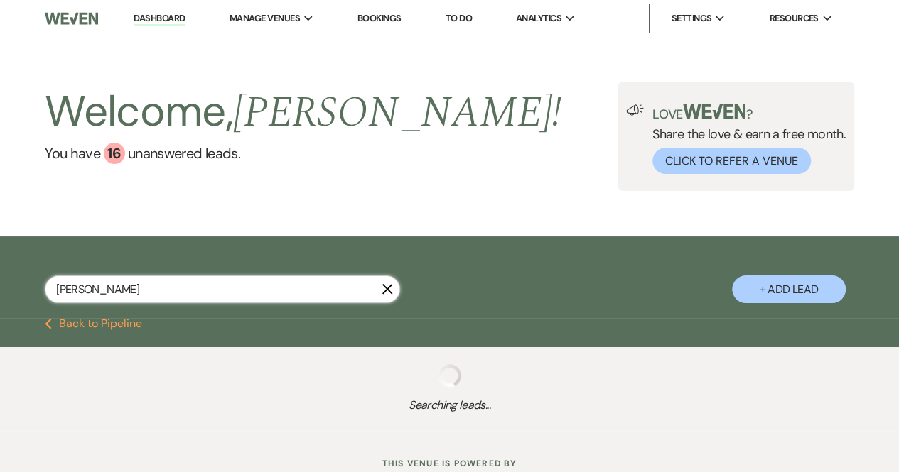
select select "6"
select select "8"
select select "5"
select select "8"
select select "5"
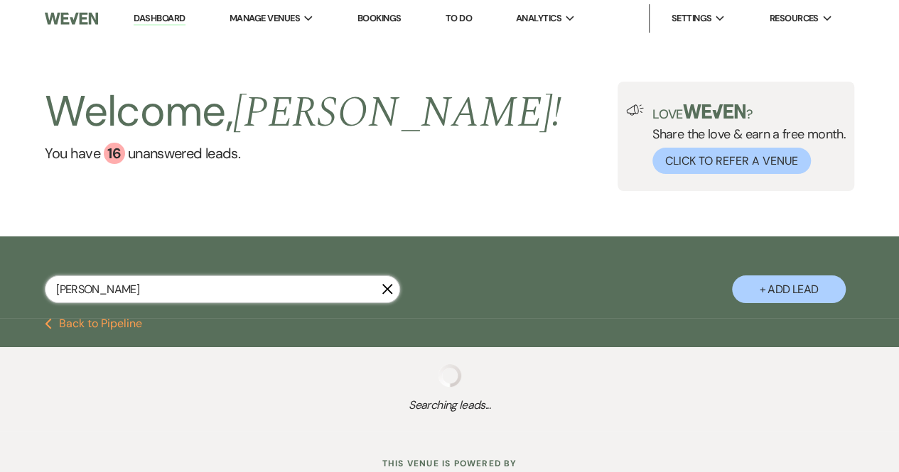
select select "8"
select select "5"
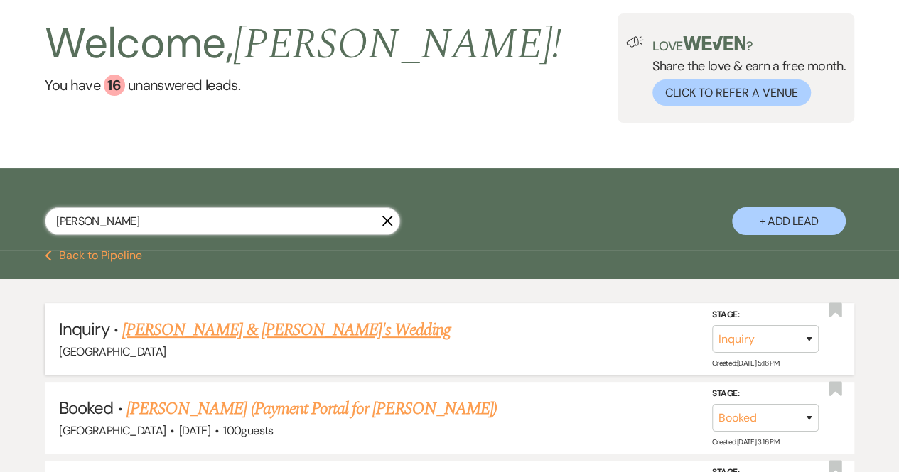
scroll to position [70, 0]
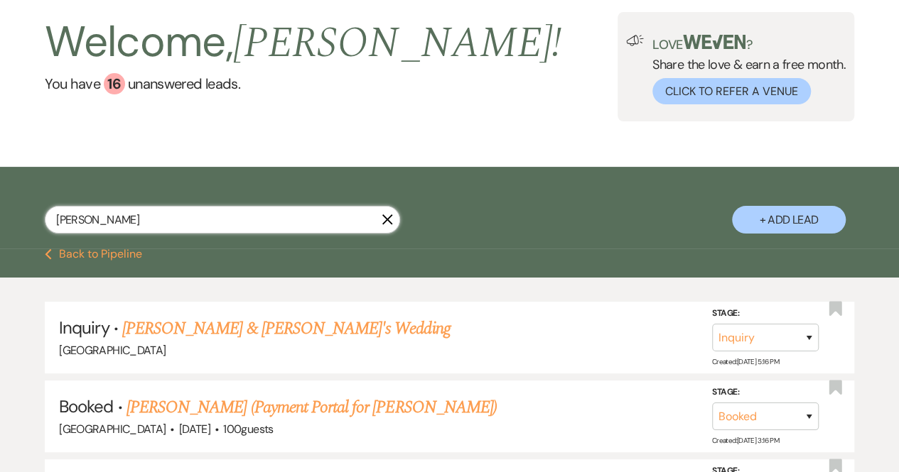
type input "[PERSON_NAME]"
click at [104, 249] on button "Previous Back to Pipeline" at bounding box center [93, 254] width 97 height 11
